Goal: Information Seeking & Learning: Learn about a topic

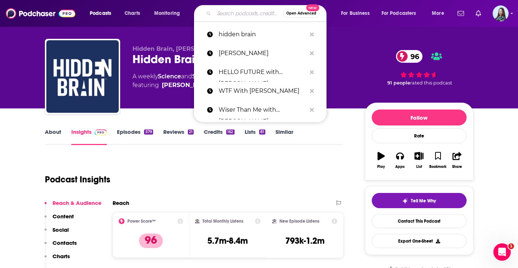
click at [230, 8] on input "Search podcasts, credits, & more..." at bounding box center [248, 14] width 69 height 12
paste input "Al Jazeera English"
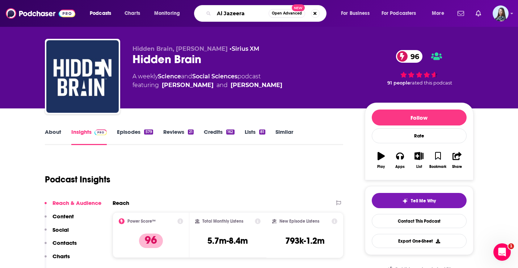
type input "Al Jazeera"
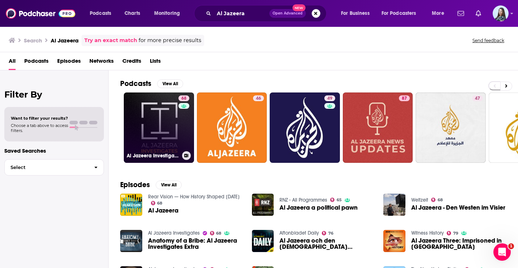
click at [173, 124] on link "68 Al Jazeera Investigates" at bounding box center [159, 127] width 70 height 70
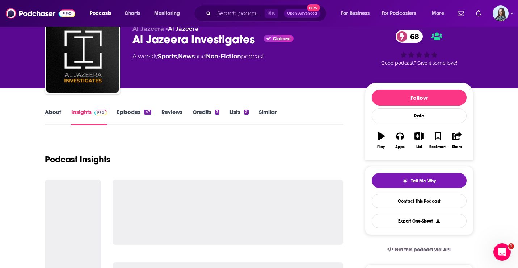
scroll to position [31, 0]
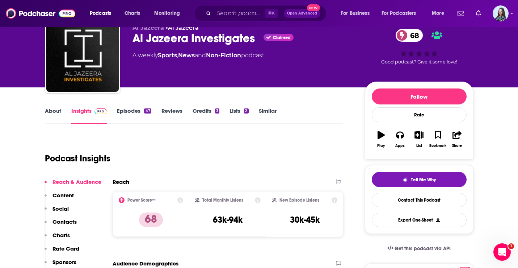
click at [51, 113] on link "About" at bounding box center [53, 115] width 16 height 17
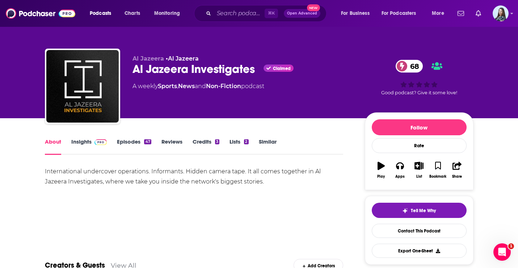
click at [79, 144] on link "Insights" at bounding box center [89, 146] width 36 height 17
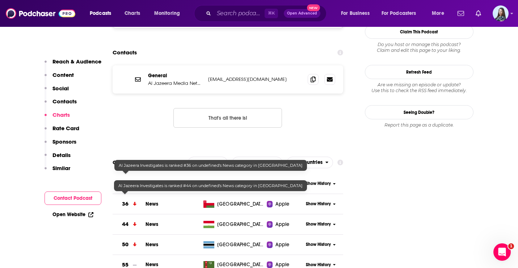
scroll to position [667, 0]
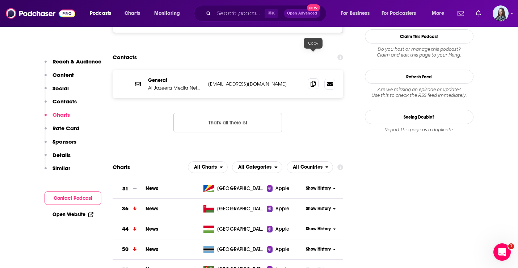
click at [312, 81] on icon at bounding box center [313, 84] width 5 height 6
click at [228, 16] on input "Search podcasts, credits, & more..." at bounding box center [239, 14] width 51 height 12
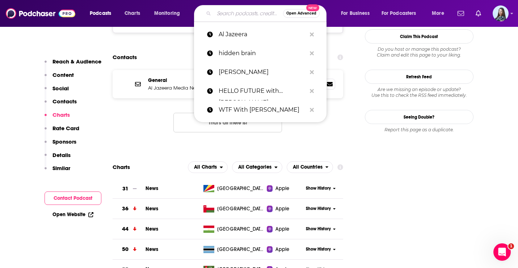
paste input "The Dishcast with [PERSON_NAME]"
type input "The Dishcast with [PERSON_NAME]"
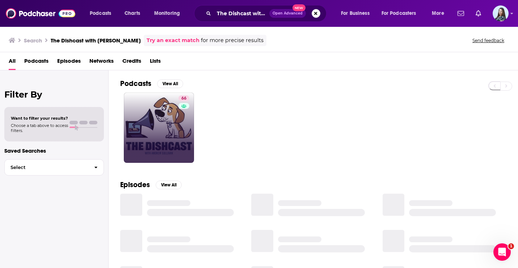
click at [172, 136] on link "66" at bounding box center [159, 127] width 70 height 70
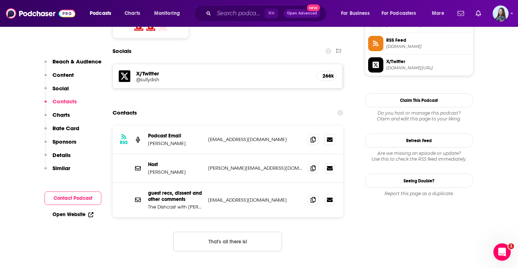
scroll to position [620, 0]
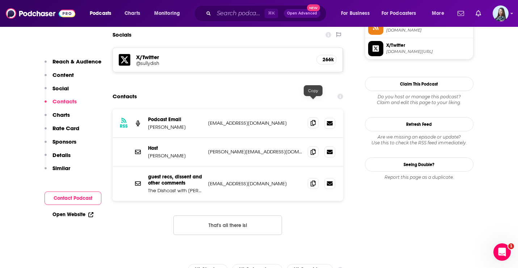
click at [313, 120] on icon at bounding box center [313, 123] width 5 height 6
click at [311, 180] on icon at bounding box center [313, 183] width 5 height 6
click at [242, 13] on input "Search podcasts, credits, & more..." at bounding box center [239, 14] width 51 height 12
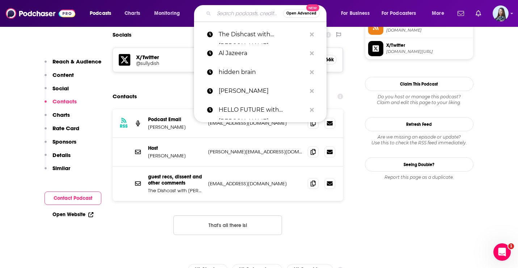
paste input "Countdown with [PERSON_NAME]"
type input "Countdown with [PERSON_NAME]"
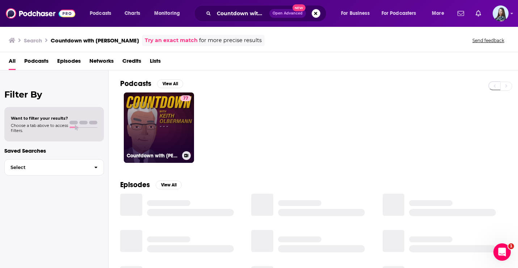
click at [181, 134] on div "77" at bounding box center [185, 123] width 11 height 56
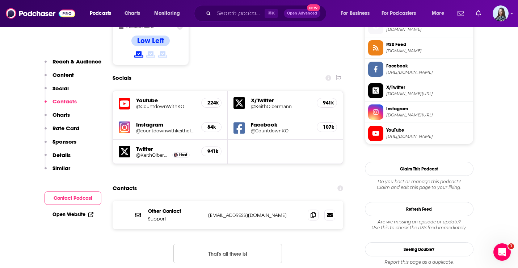
scroll to position [598, 0]
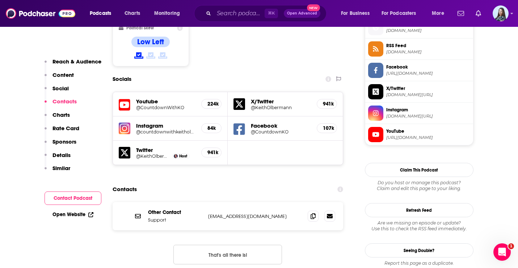
click at [151, 98] on h5 "Youtube" at bounding box center [166, 101] width 60 height 7
click at [128, 98] on icon at bounding box center [125, 104] width 12 height 13
click at [272, 129] on h5 "@CountdownKO" at bounding box center [281, 131] width 60 height 5
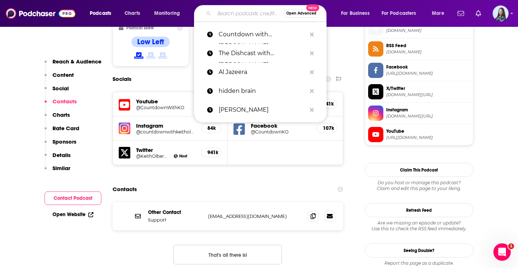
click at [238, 16] on input "Search podcasts, credits, & more..." at bounding box center [248, 14] width 69 height 12
paste input "Explain It To Me"
type input "Explain It To Me"
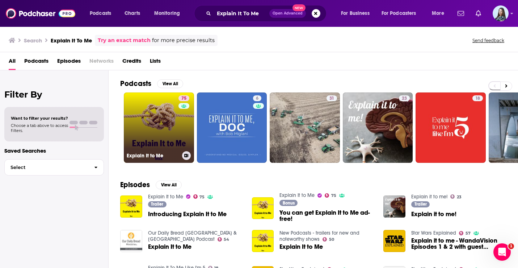
click at [184, 118] on div "75" at bounding box center [185, 123] width 13 height 56
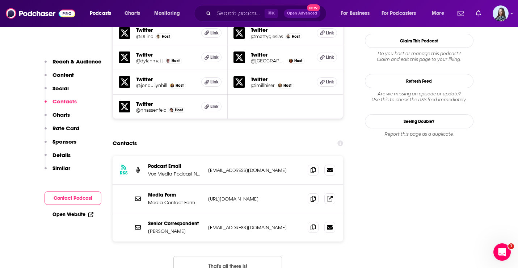
scroll to position [669, 0]
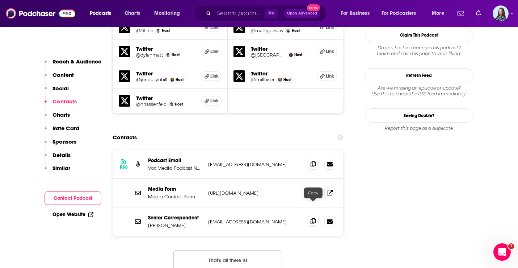
click at [315, 218] on icon at bounding box center [313, 221] width 5 height 6
click at [270, 4] on div "Podcasts Charts Monitoring ⌘ K Open Advanced New For Business For Podcasters Mo…" at bounding box center [259, 13] width 518 height 27
click at [246, 10] on input "Search podcasts, credits, & more..." at bounding box center [239, 14] width 51 height 12
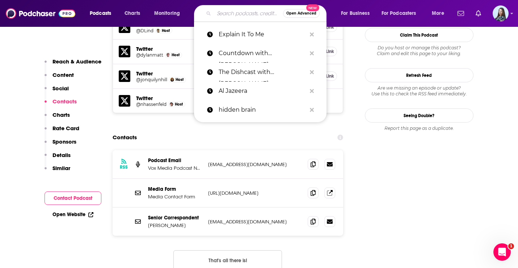
paste input "The Take"
type input "The Take"
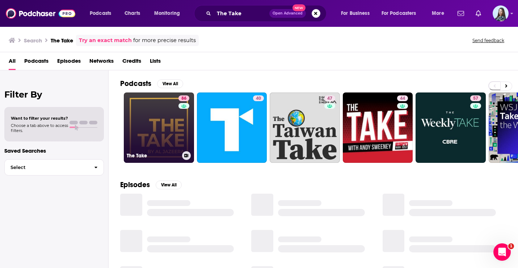
click at [168, 122] on link "86 The Take" at bounding box center [159, 127] width 70 height 70
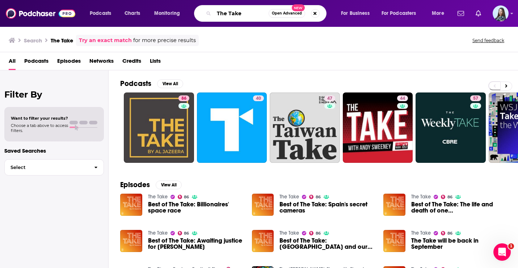
click at [237, 11] on input "The Take" at bounding box center [241, 14] width 55 height 12
paste input "From the Crows' Nest"
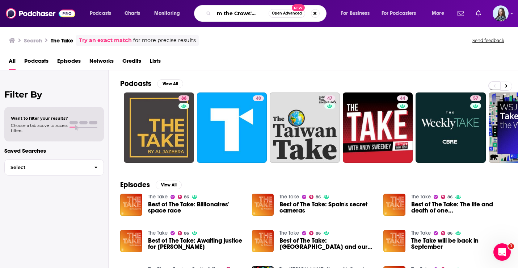
type input "From the Crows' Nest"
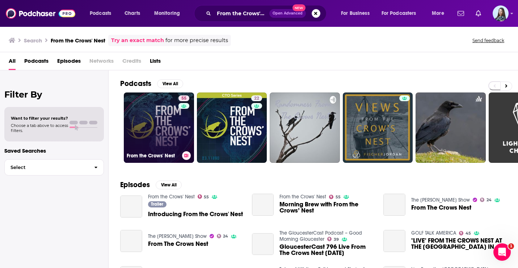
click at [172, 132] on link "55 From the Crows' Nest" at bounding box center [159, 127] width 70 height 70
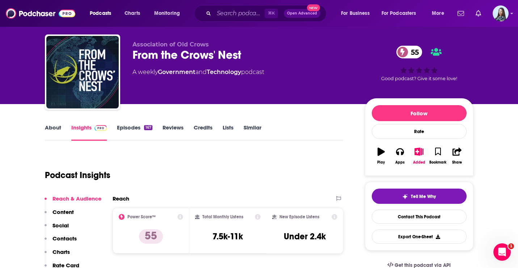
scroll to position [3, 0]
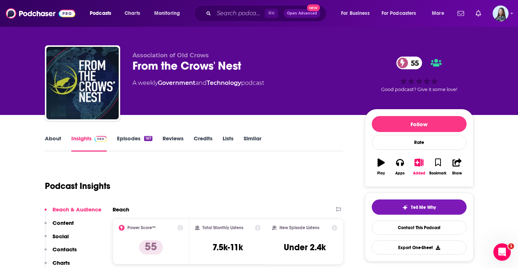
click at [51, 141] on link "About" at bounding box center [53, 143] width 16 height 17
